Goal: Transaction & Acquisition: Purchase product/service

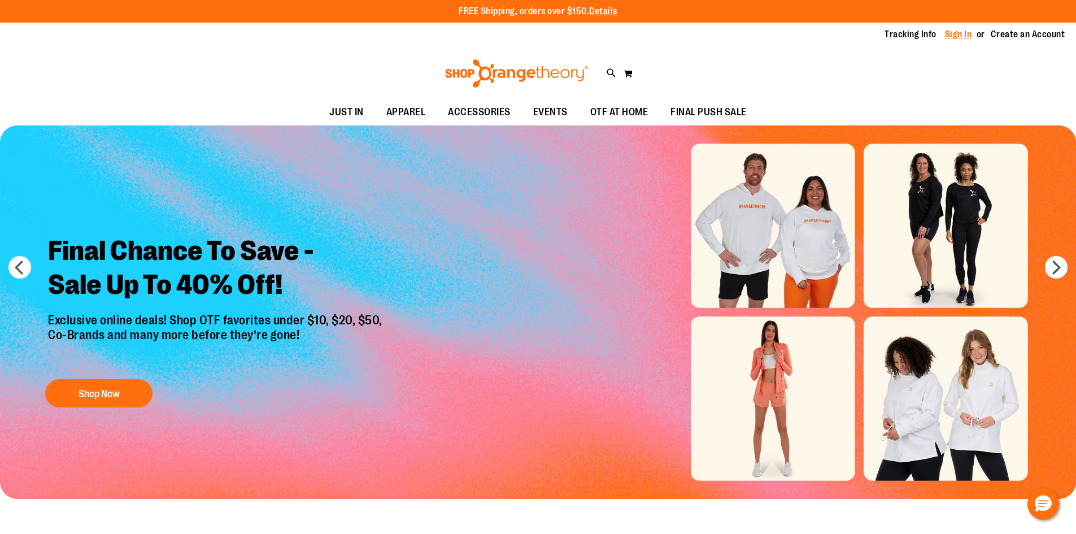
click at [958, 36] on link "Sign In" at bounding box center [958, 34] width 27 height 12
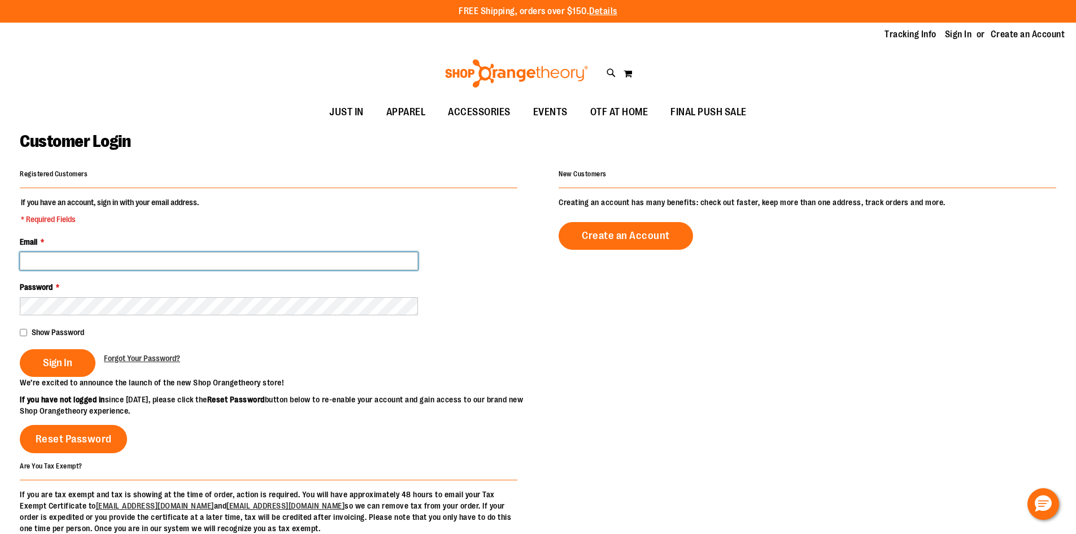
click at [190, 264] on input "Email *" at bounding box center [219, 261] width 398 height 18
type input "**********"
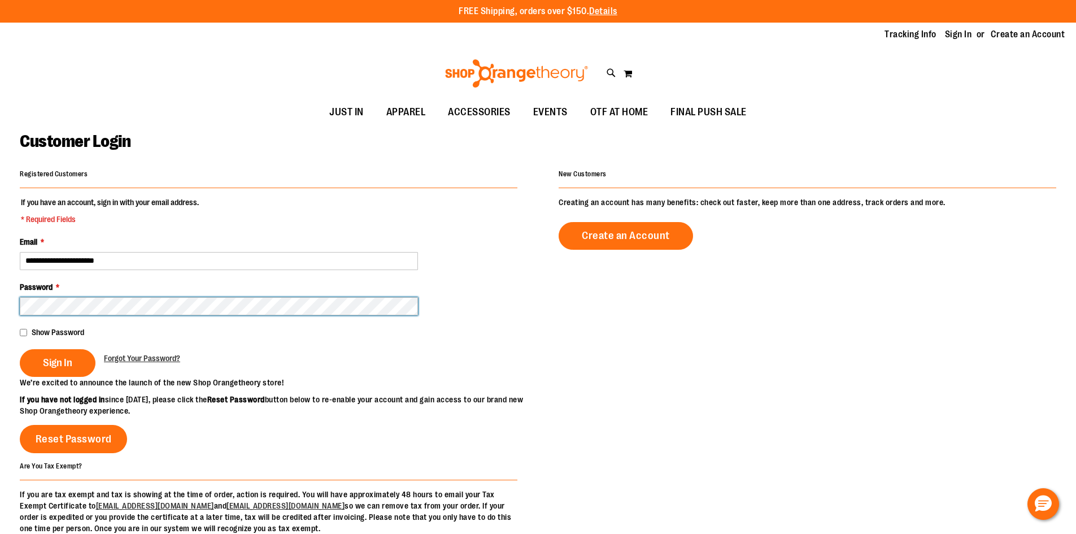
click at [20, 349] on button "Sign In" at bounding box center [58, 363] width 76 height 28
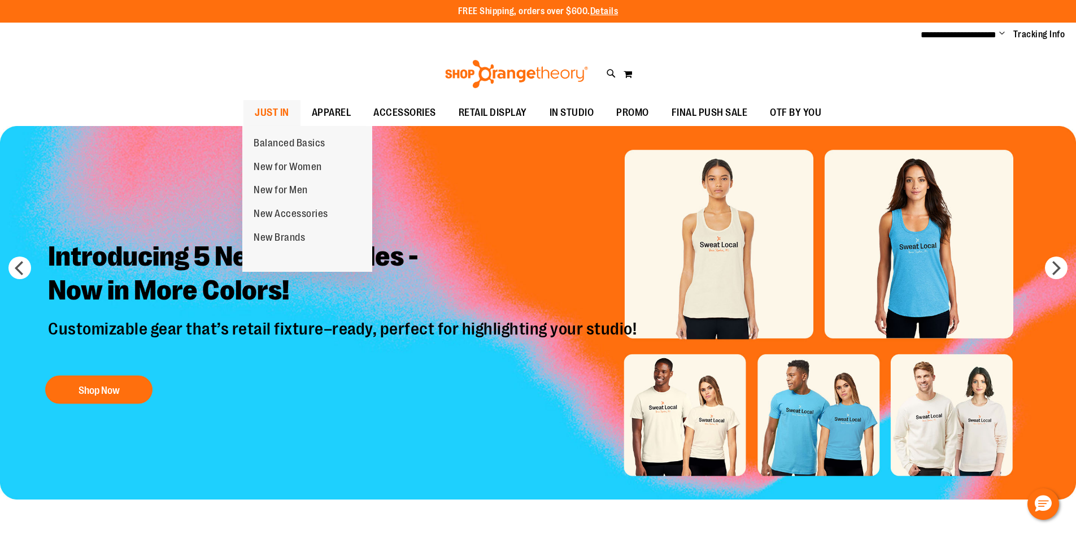
click at [270, 111] on span "JUST IN" at bounding box center [272, 112] width 34 height 25
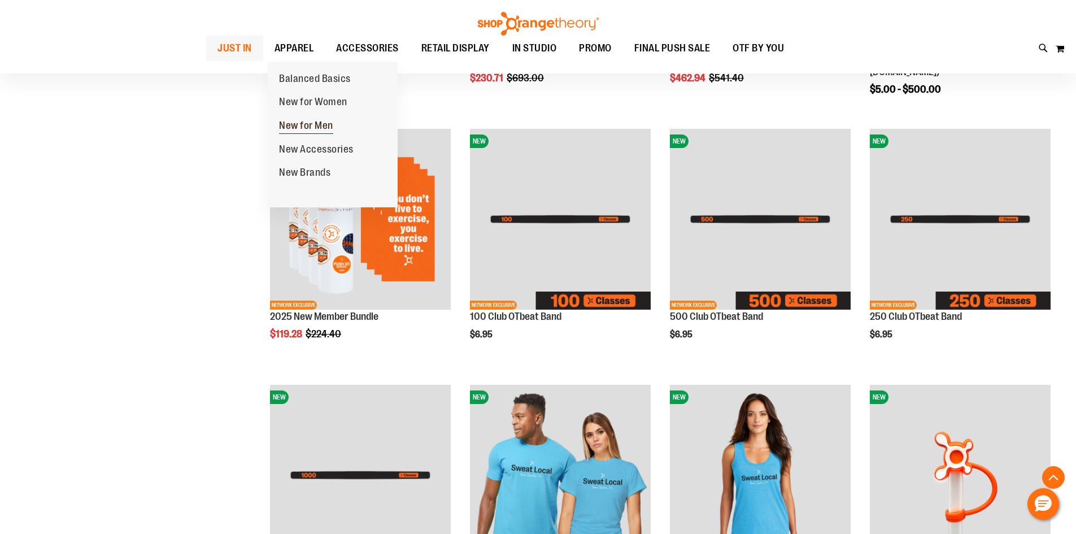
scroll to position [508, 0]
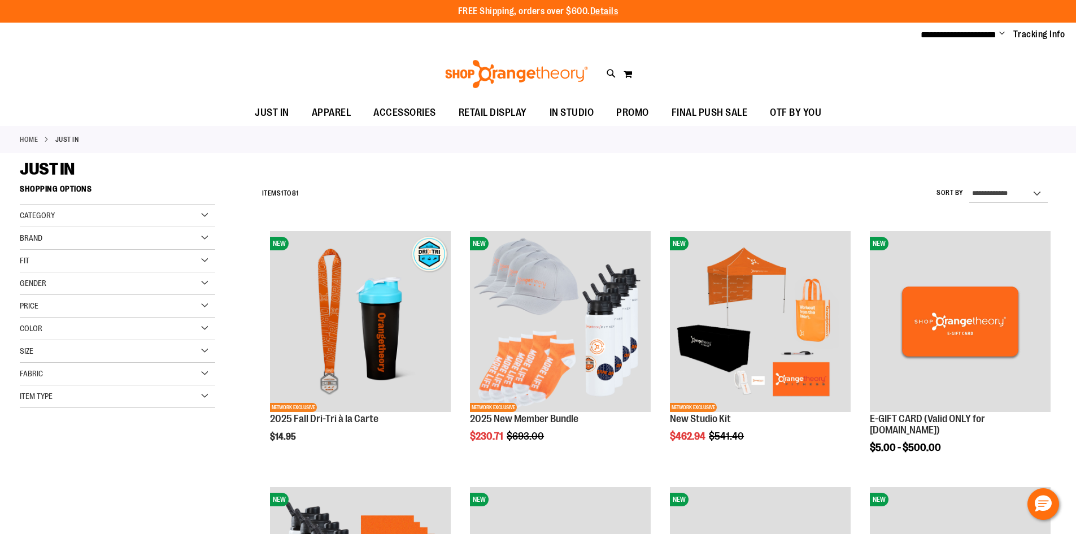
click at [506, 69] on img at bounding box center [516, 74] width 146 height 28
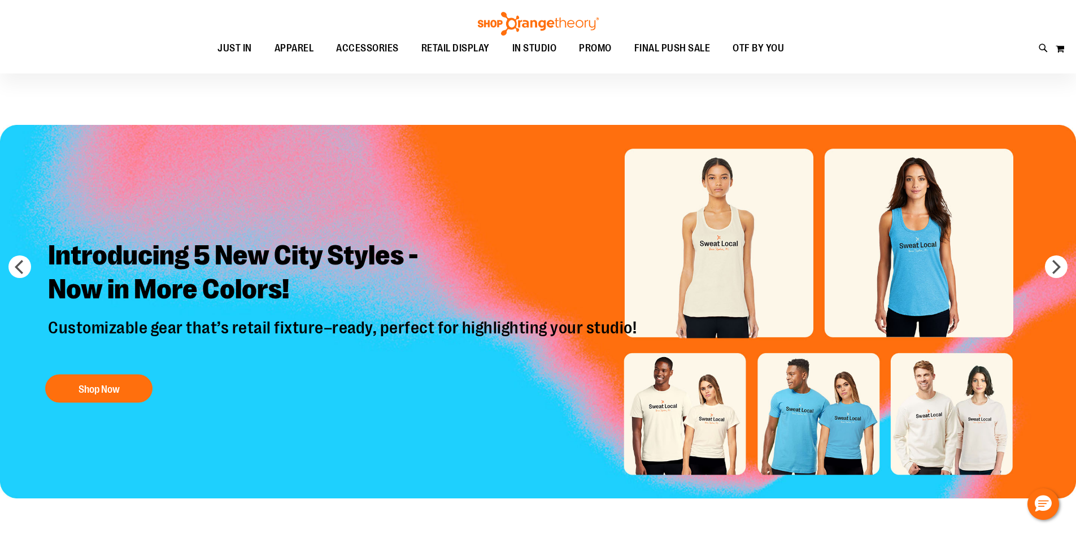
scroll to position [56, 0]
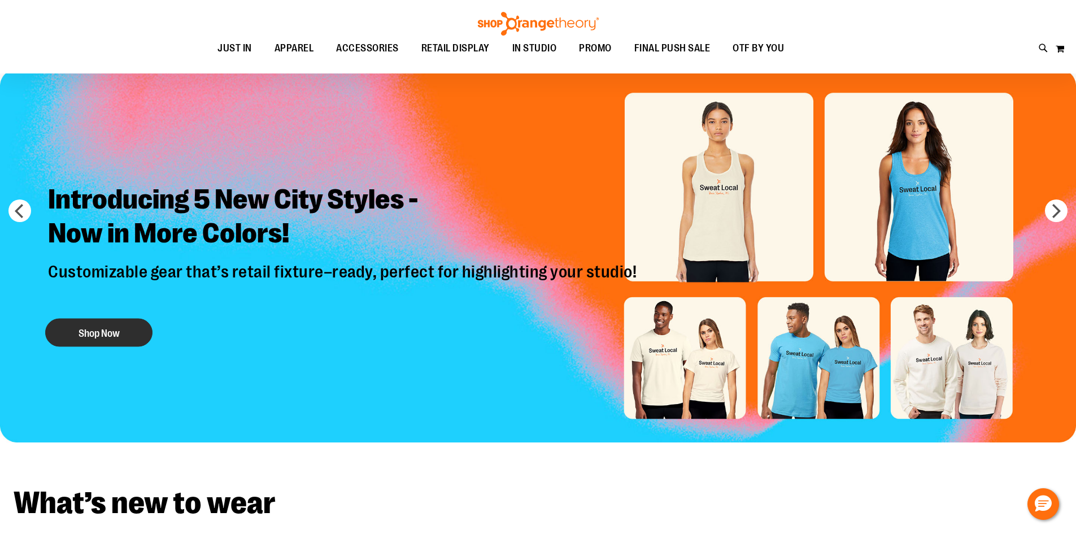
click at [108, 339] on button "Shop Now" at bounding box center [98, 332] width 107 height 28
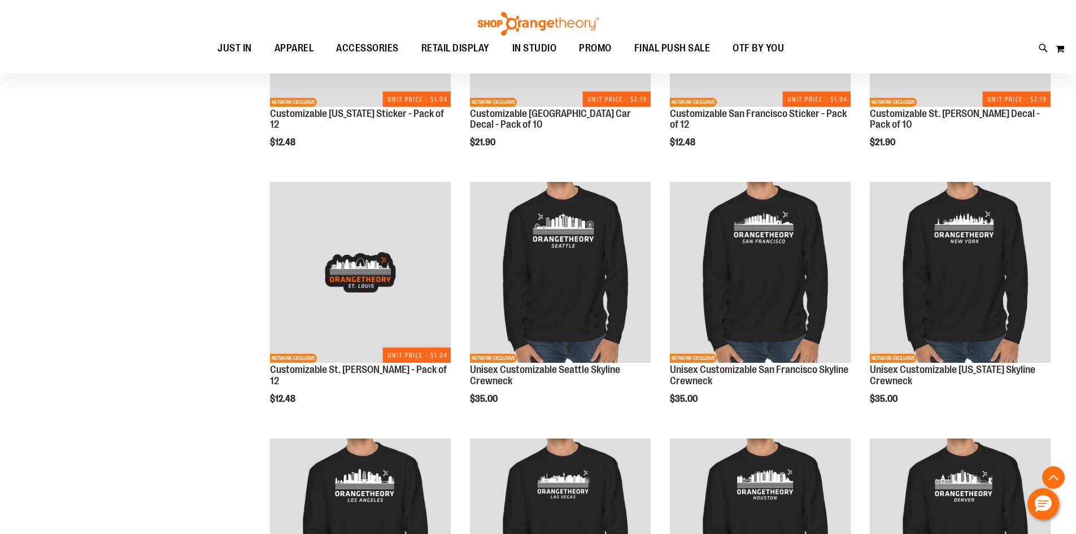
scroll to position [1186, 0]
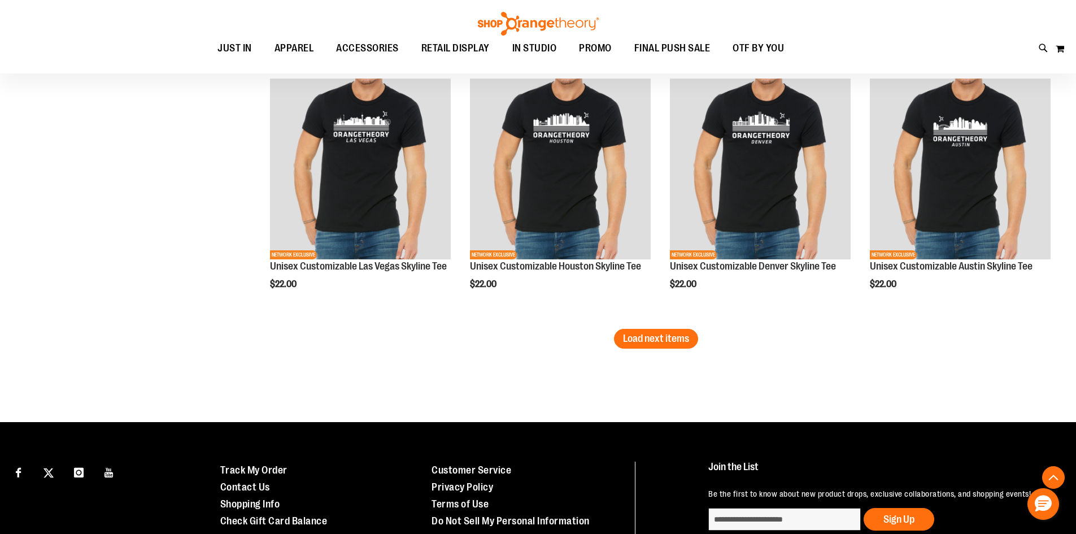
scroll to position [2201, 0]
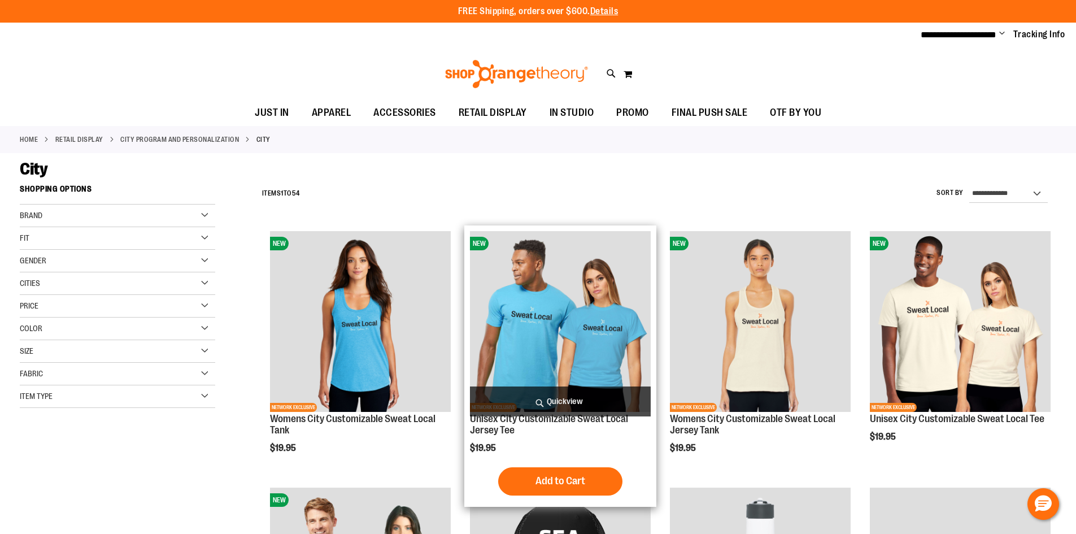
click at [545, 395] on span "Quickview" at bounding box center [560, 401] width 181 height 30
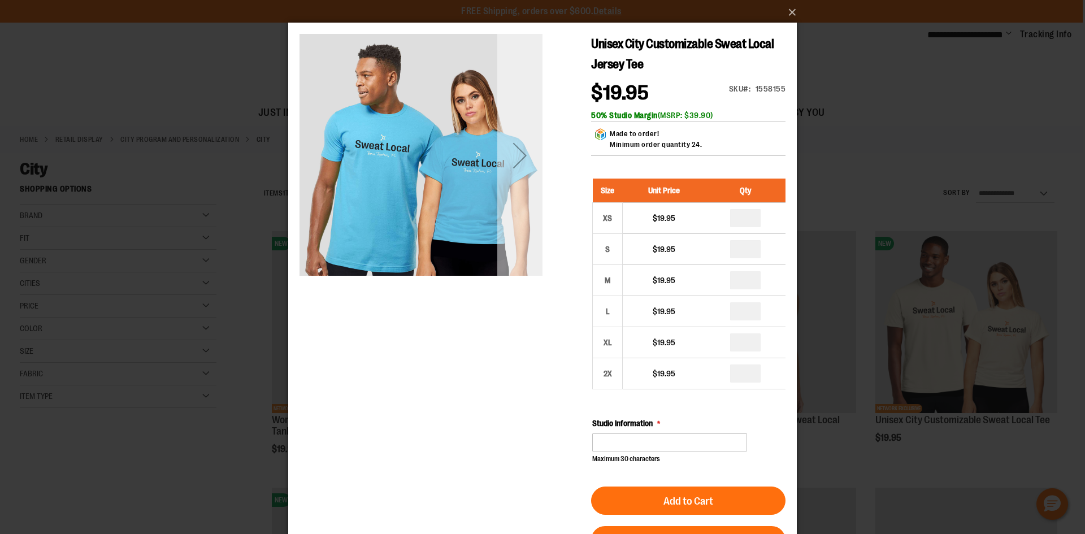
click at [516, 177] on div "Next" at bounding box center [519, 155] width 45 height 45
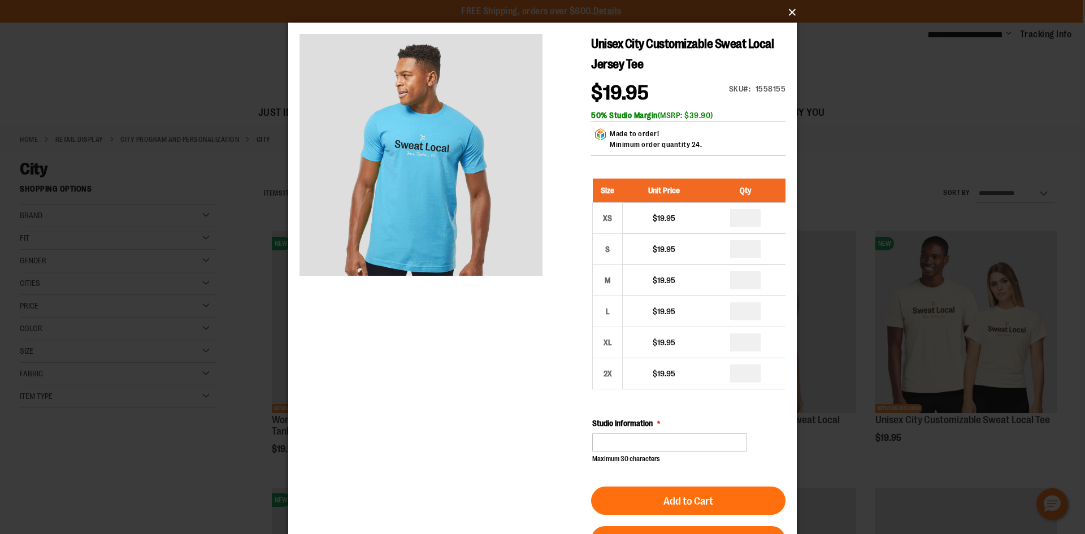
click at [790, 13] on button "×" at bounding box center [545, 12] width 508 height 25
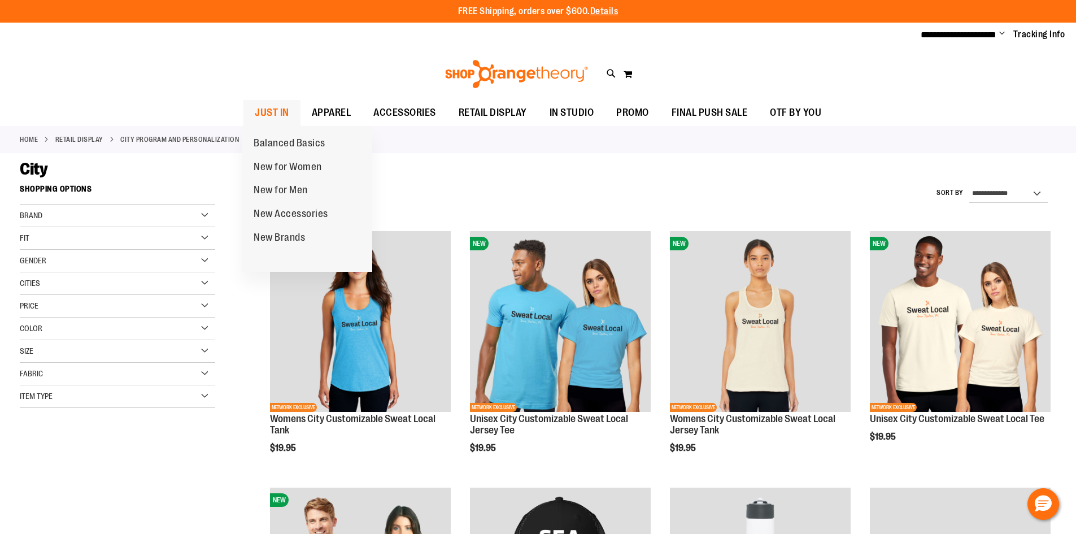
click at [282, 118] on span "JUST IN" at bounding box center [272, 112] width 34 height 25
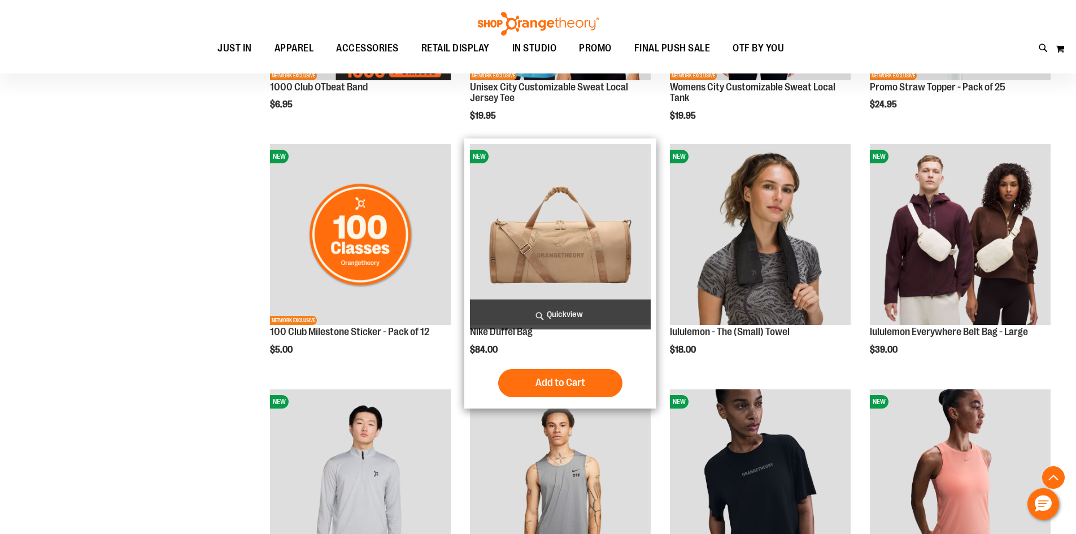
scroll to position [710, 0]
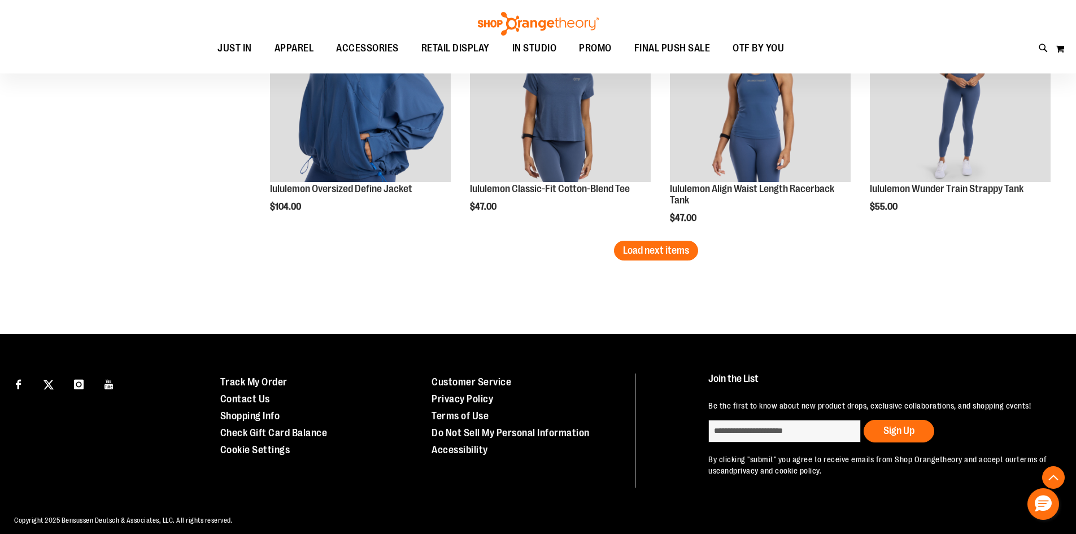
scroll to position [2066, 0]
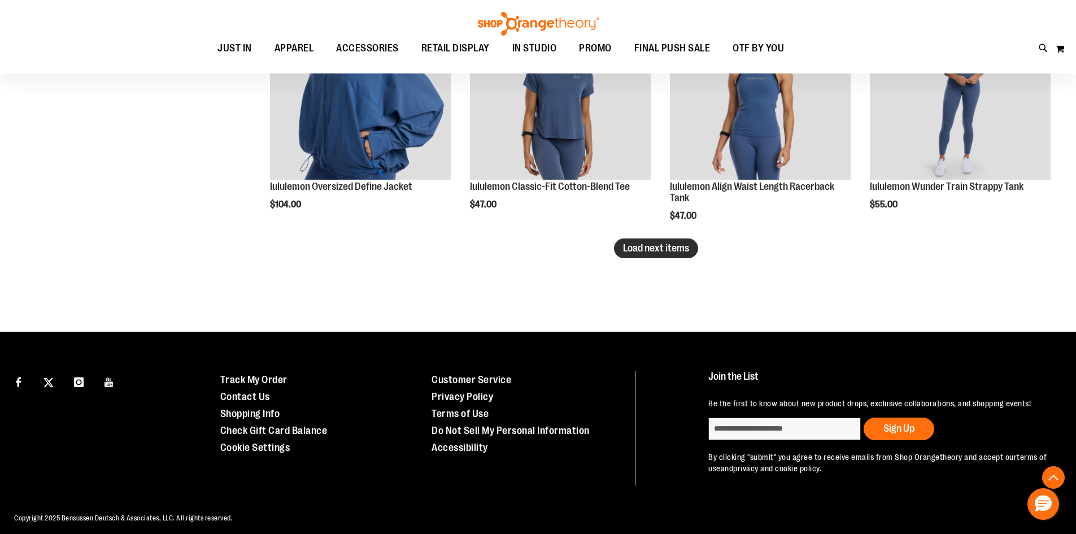
click at [640, 249] on span "Load next items" at bounding box center [656, 247] width 66 height 11
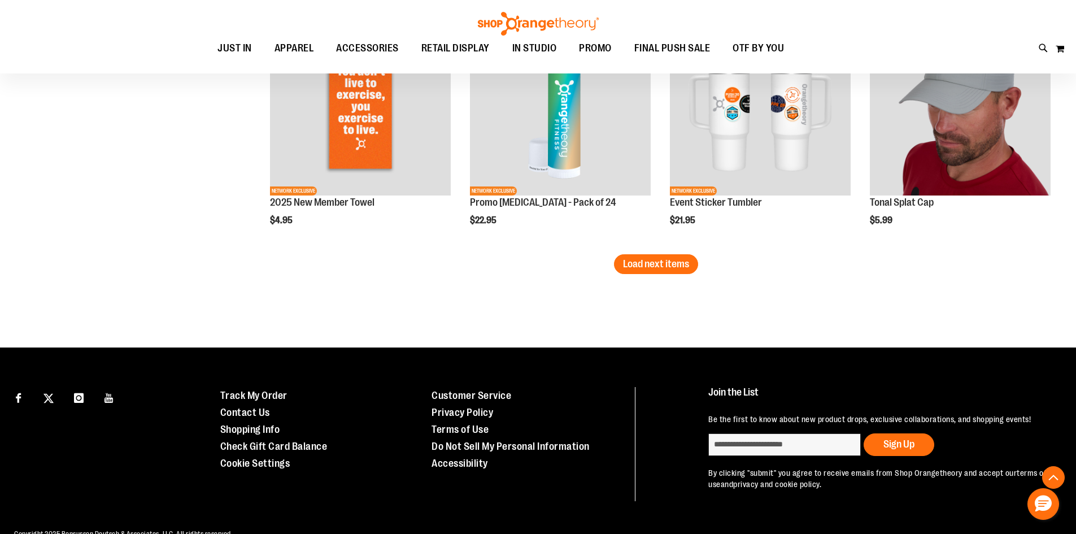
scroll to position [2810, 0]
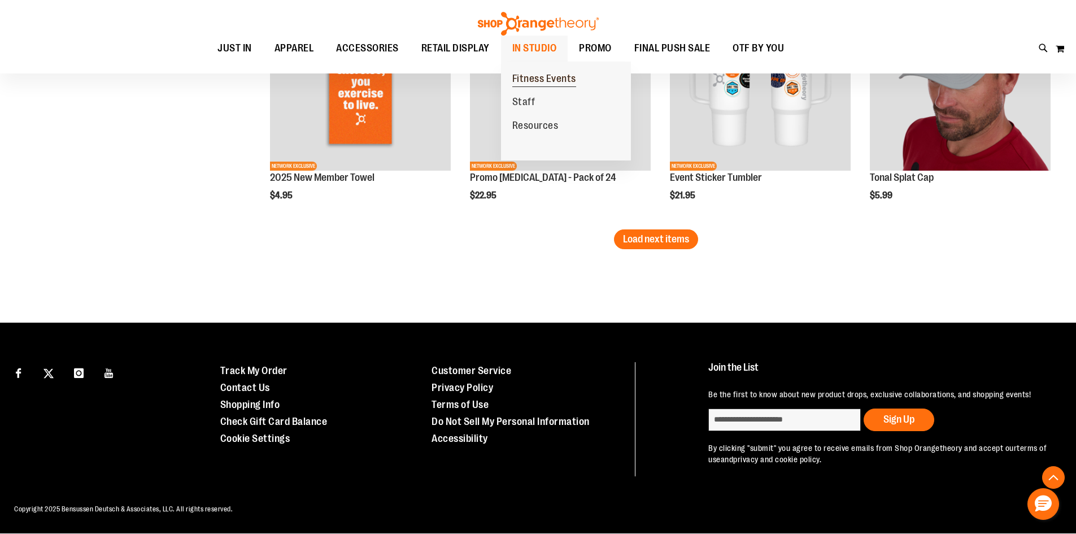
click at [535, 77] on span "Fitness Events" at bounding box center [544, 80] width 64 height 14
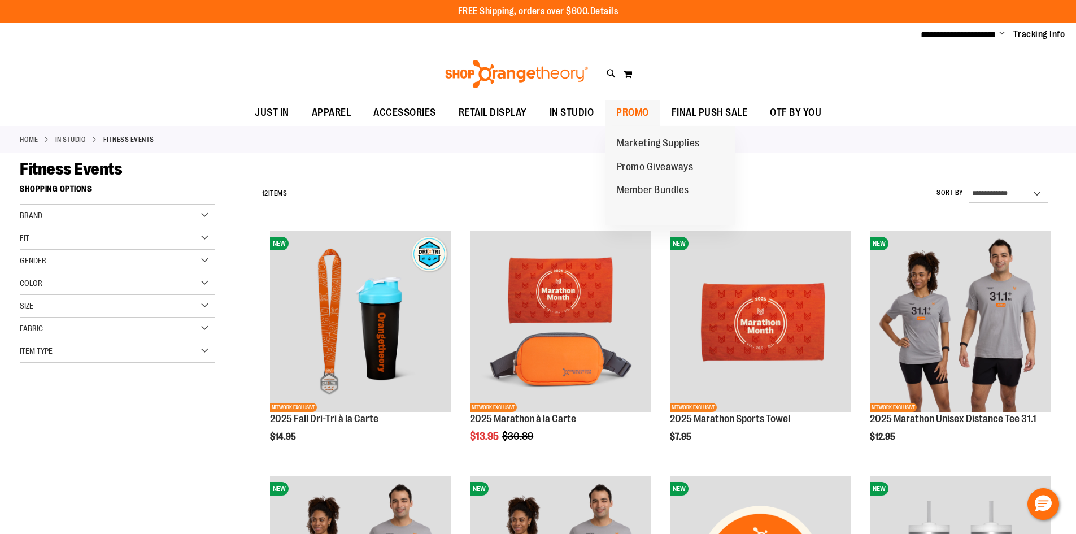
click at [628, 110] on span "PROMO" at bounding box center [632, 112] width 33 height 25
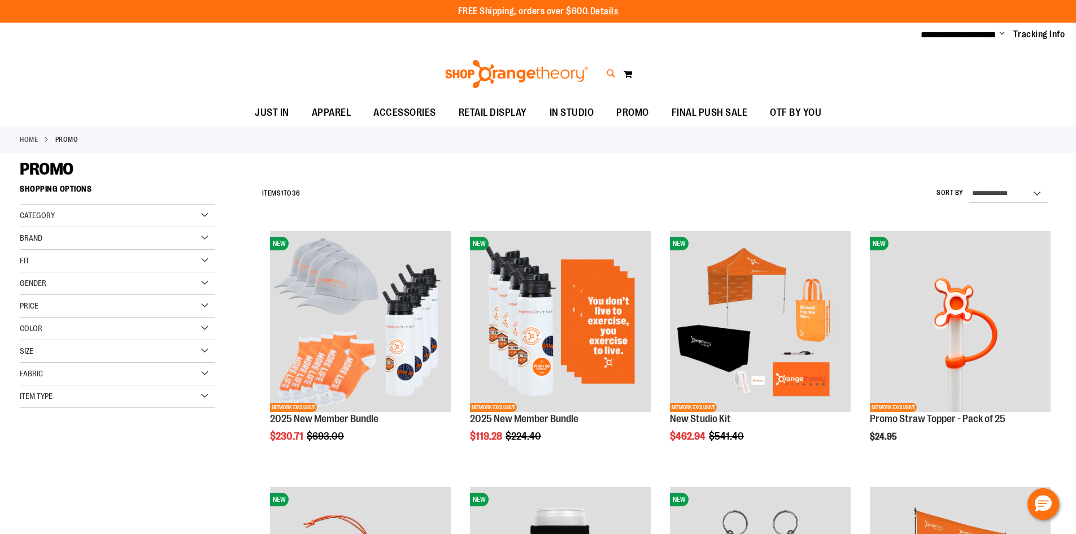
click at [611, 72] on icon at bounding box center [612, 73] width 10 height 13
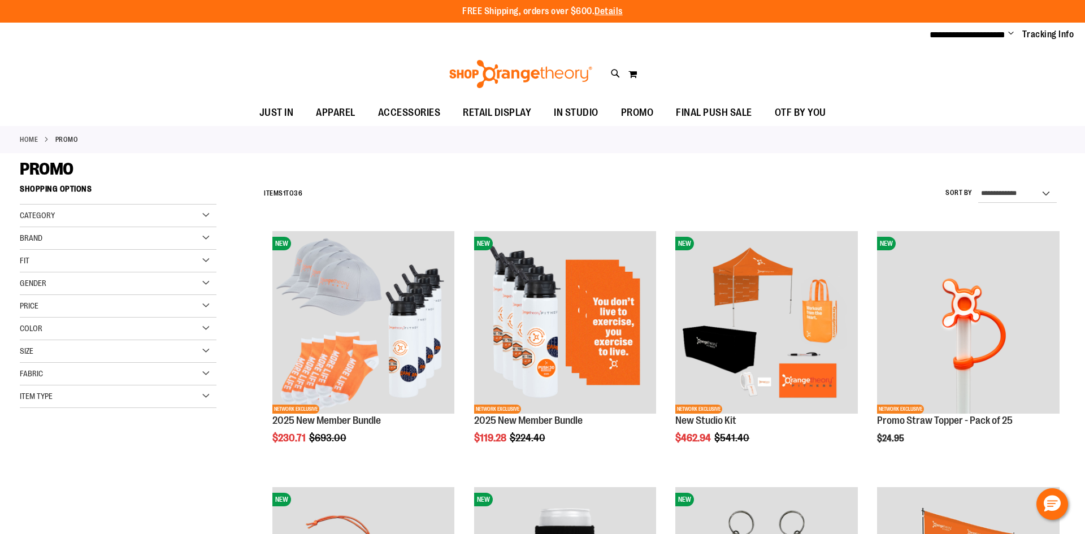
type input "*********"
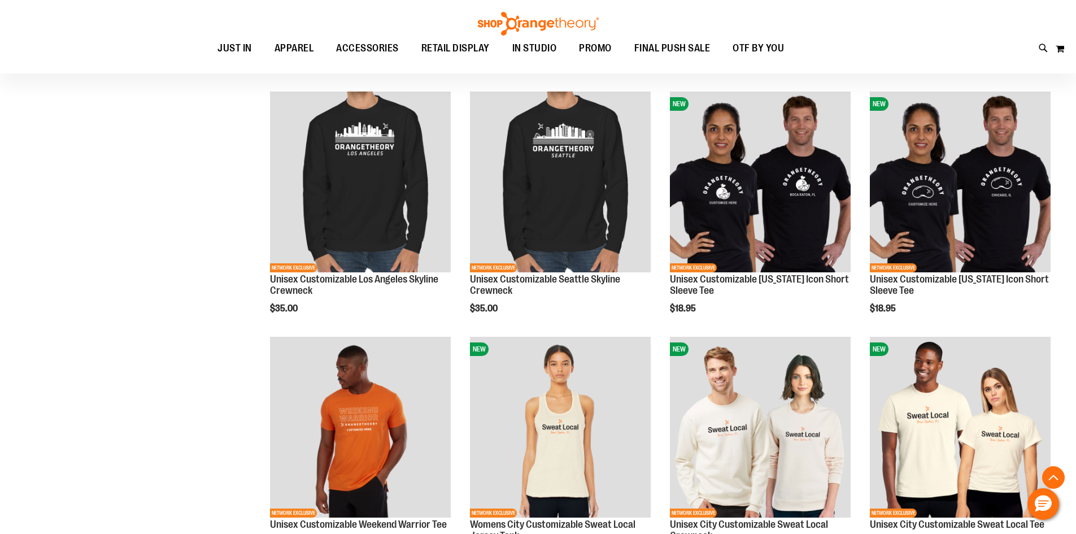
scroll to position [3954, 0]
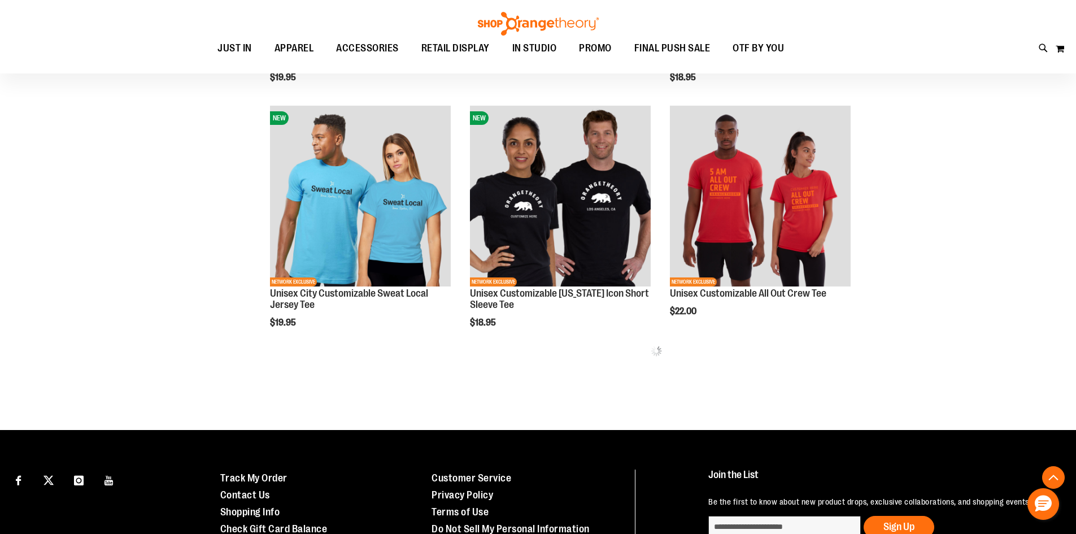
scroll to position [4491, 0]
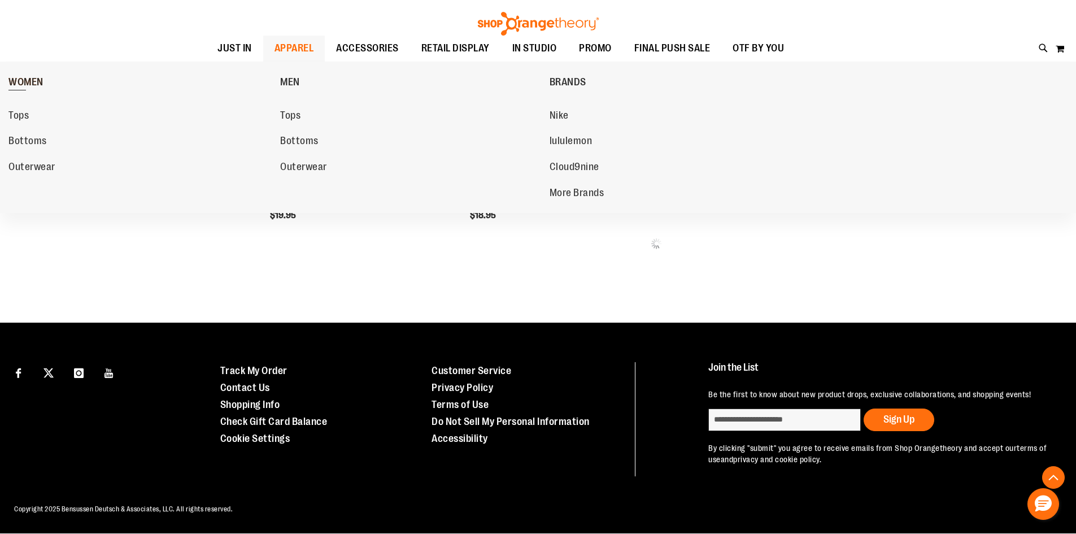
click at [18, 77] on span "WOMEN" at bounding box center [25, 83] width 35 height 14
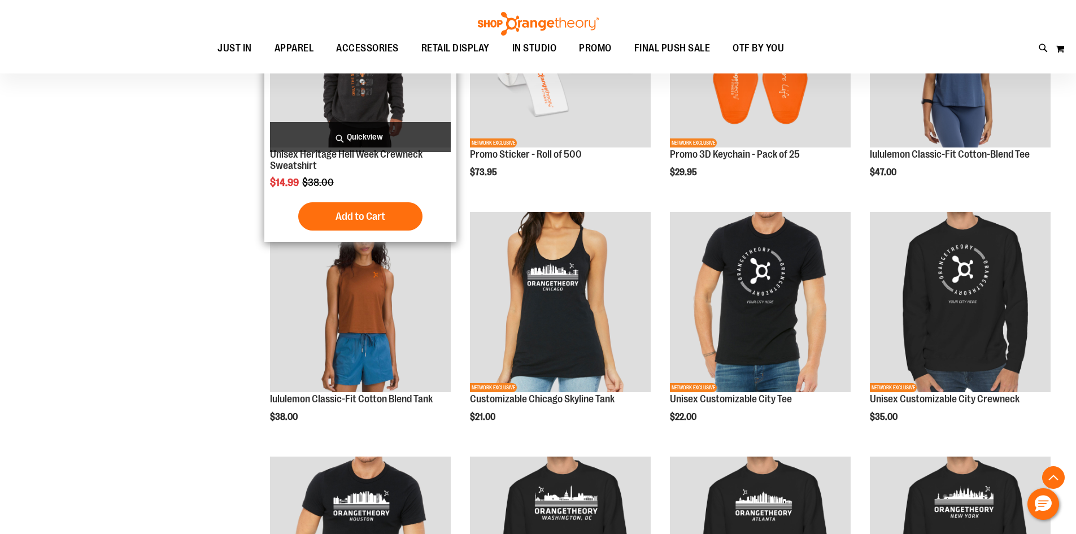
scroll to position [4393, 0]
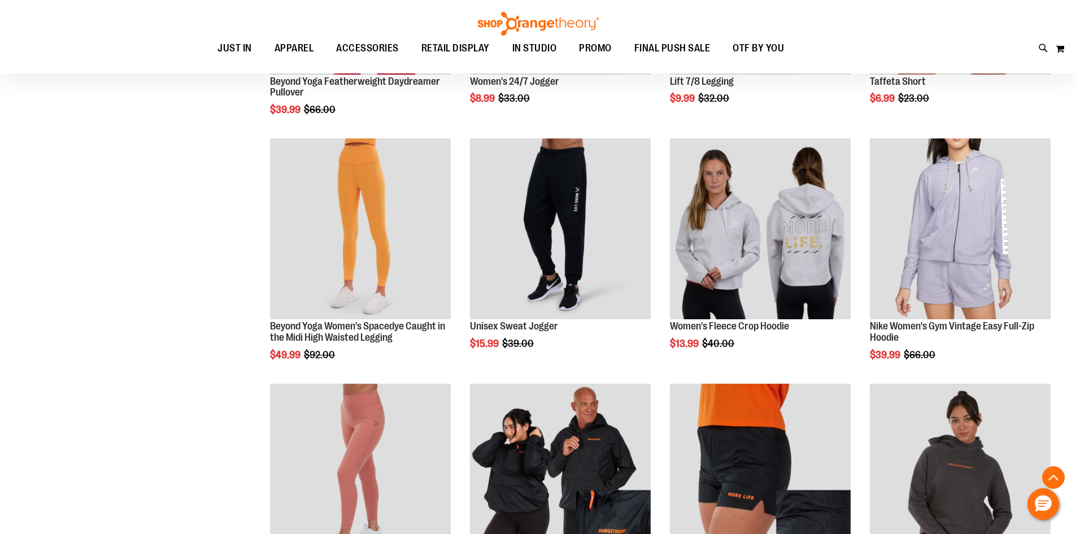
scroll to position [710, 0]
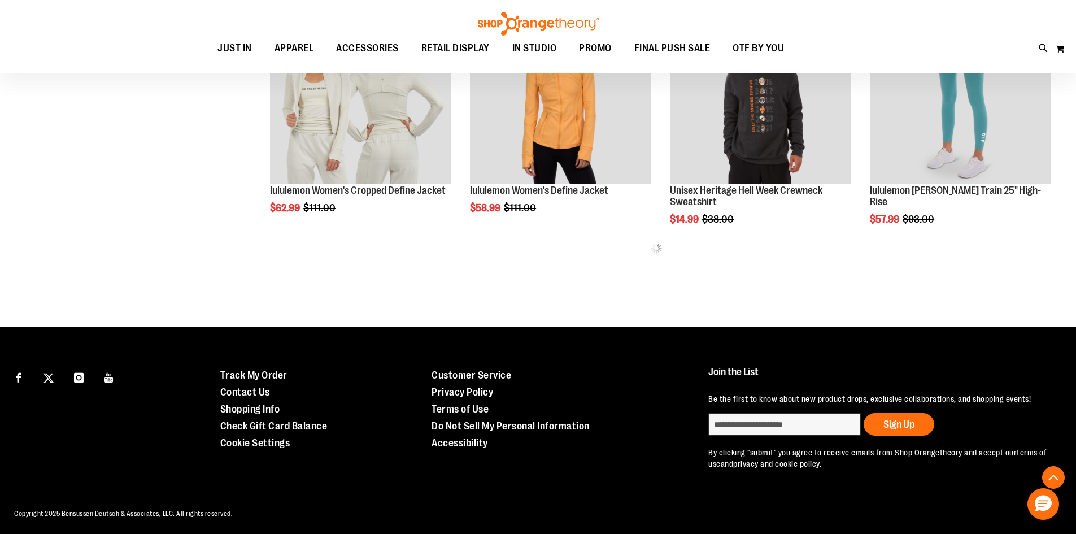
scroll to position [1331, 0]
